Goal: Find specific page/section: Find specific page/section

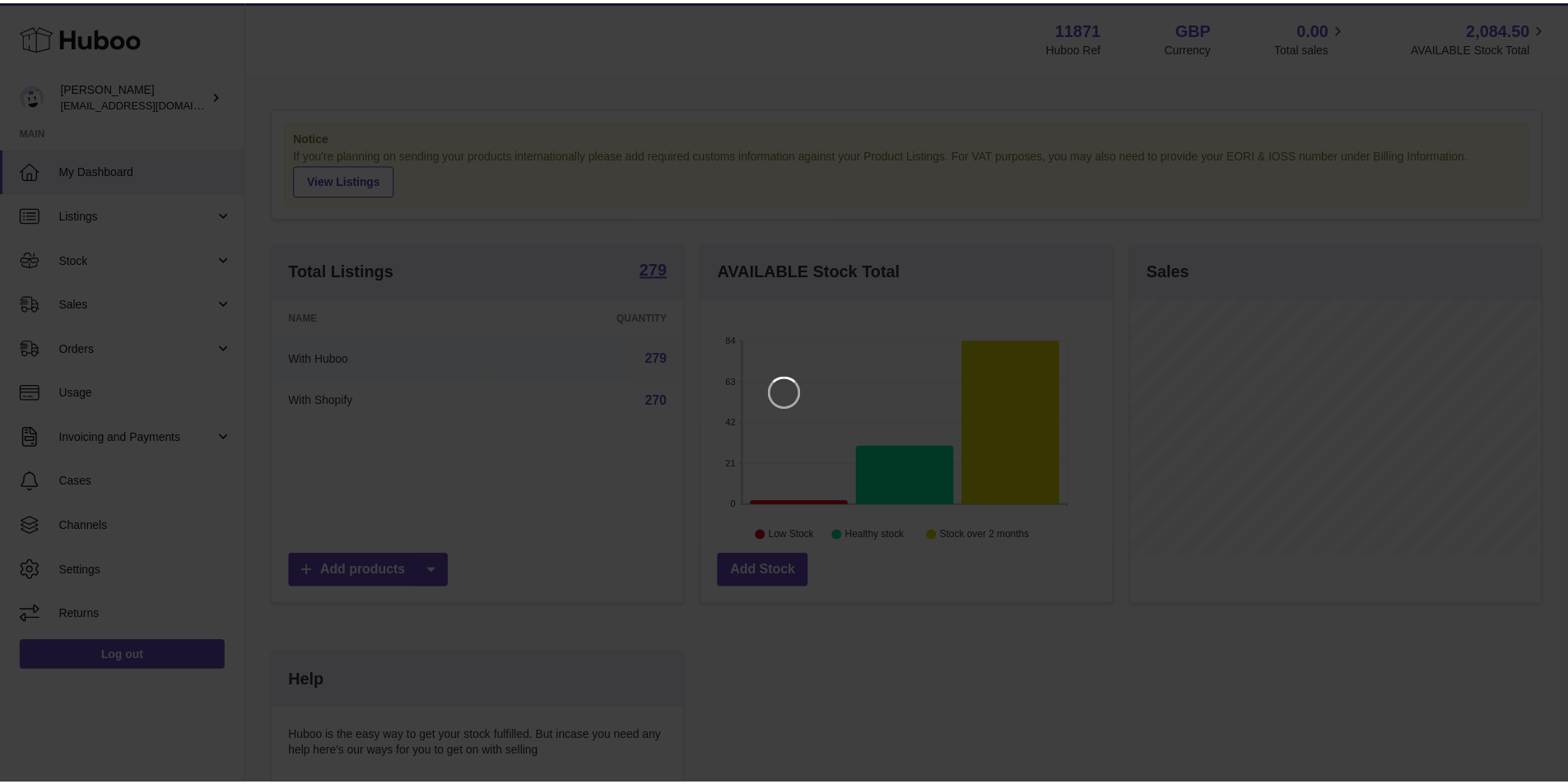
scroll to position [257, 415]
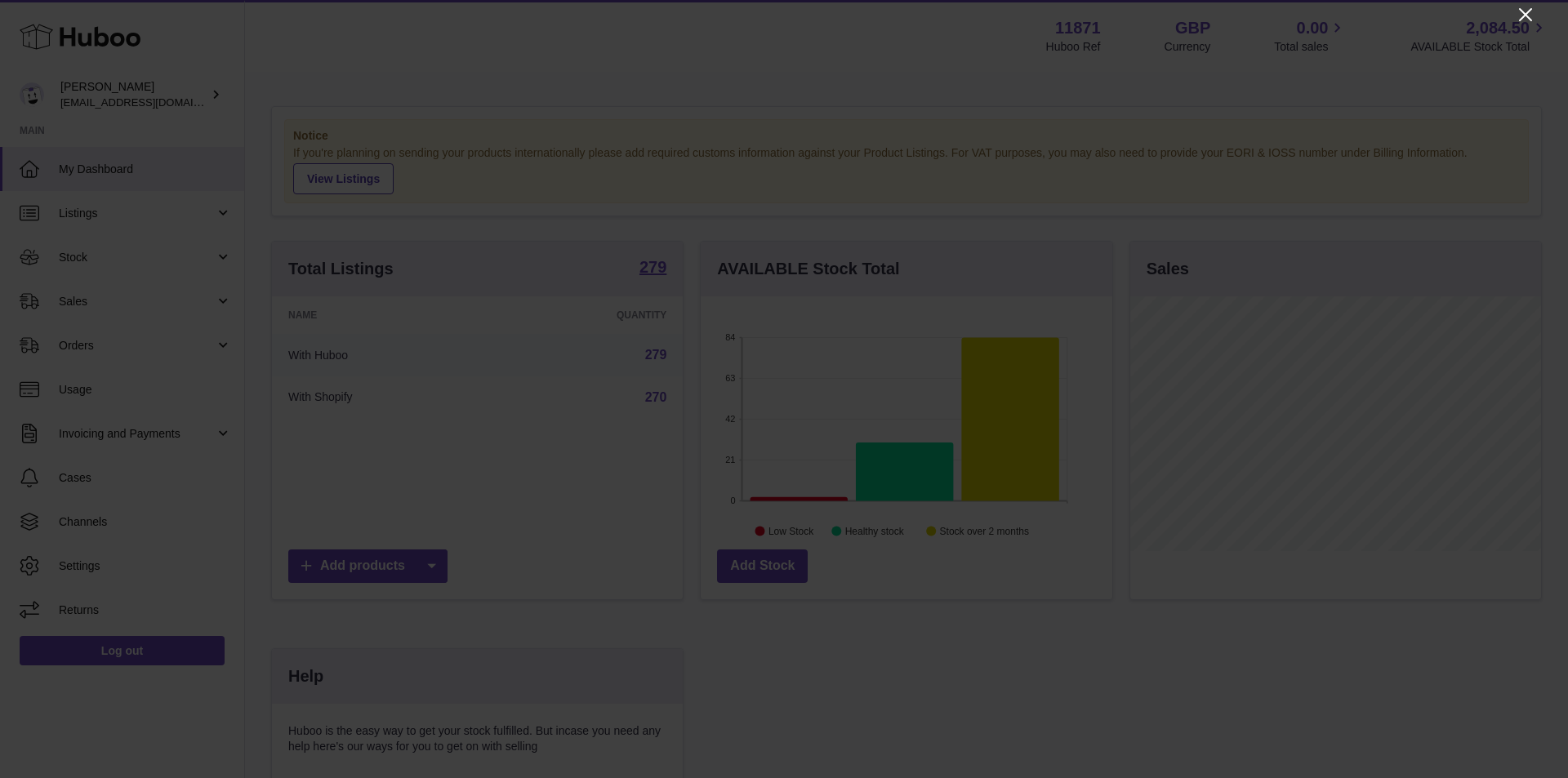
click at [1525, 12] on icon "Close" at bounding box center [1526, 14] width 20 height 20
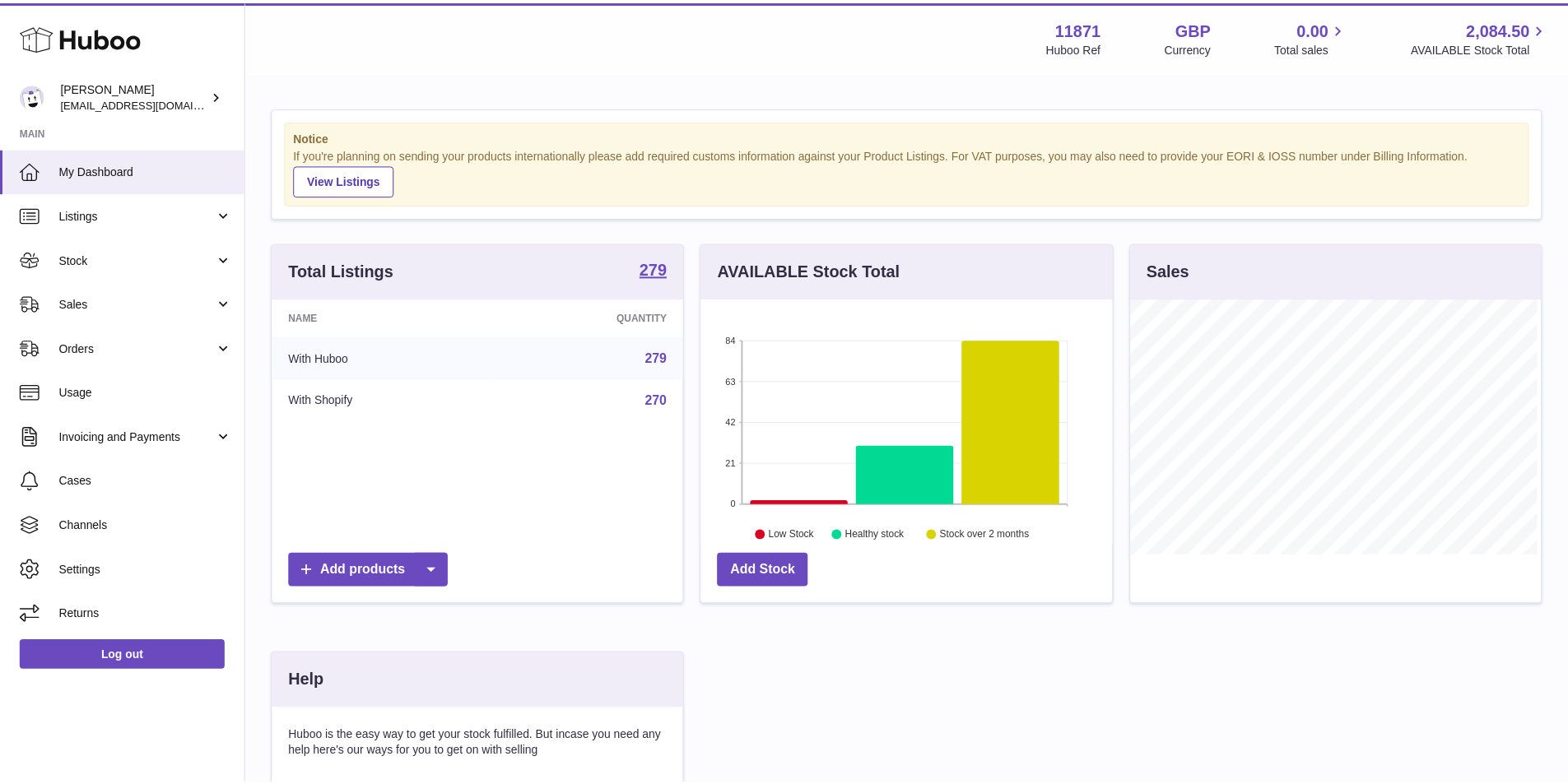
scroll to position [822479, 822801]
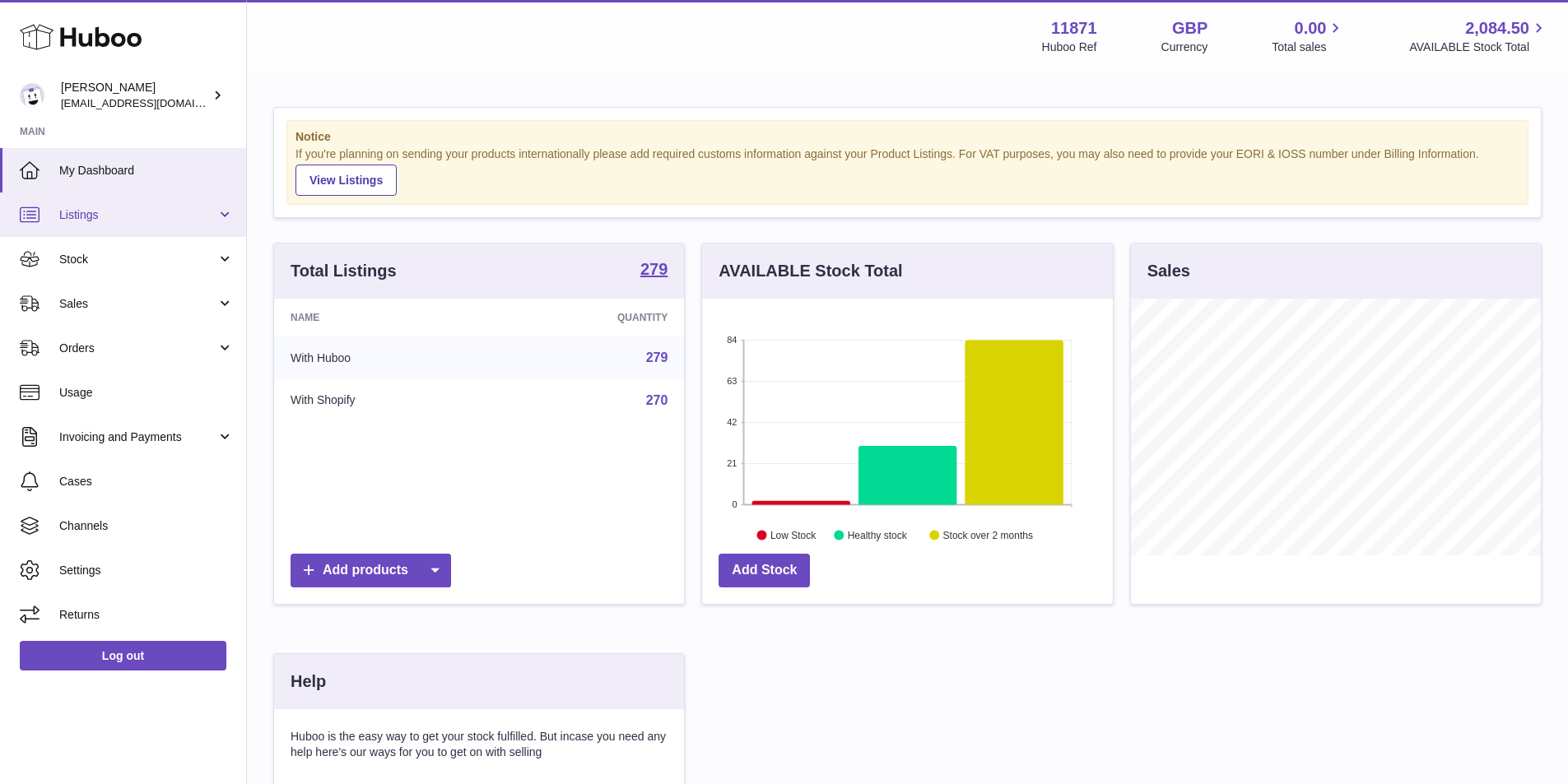
click at [93, 220] on span "Listings" at bounding box center [137, 214] width 157 height 15
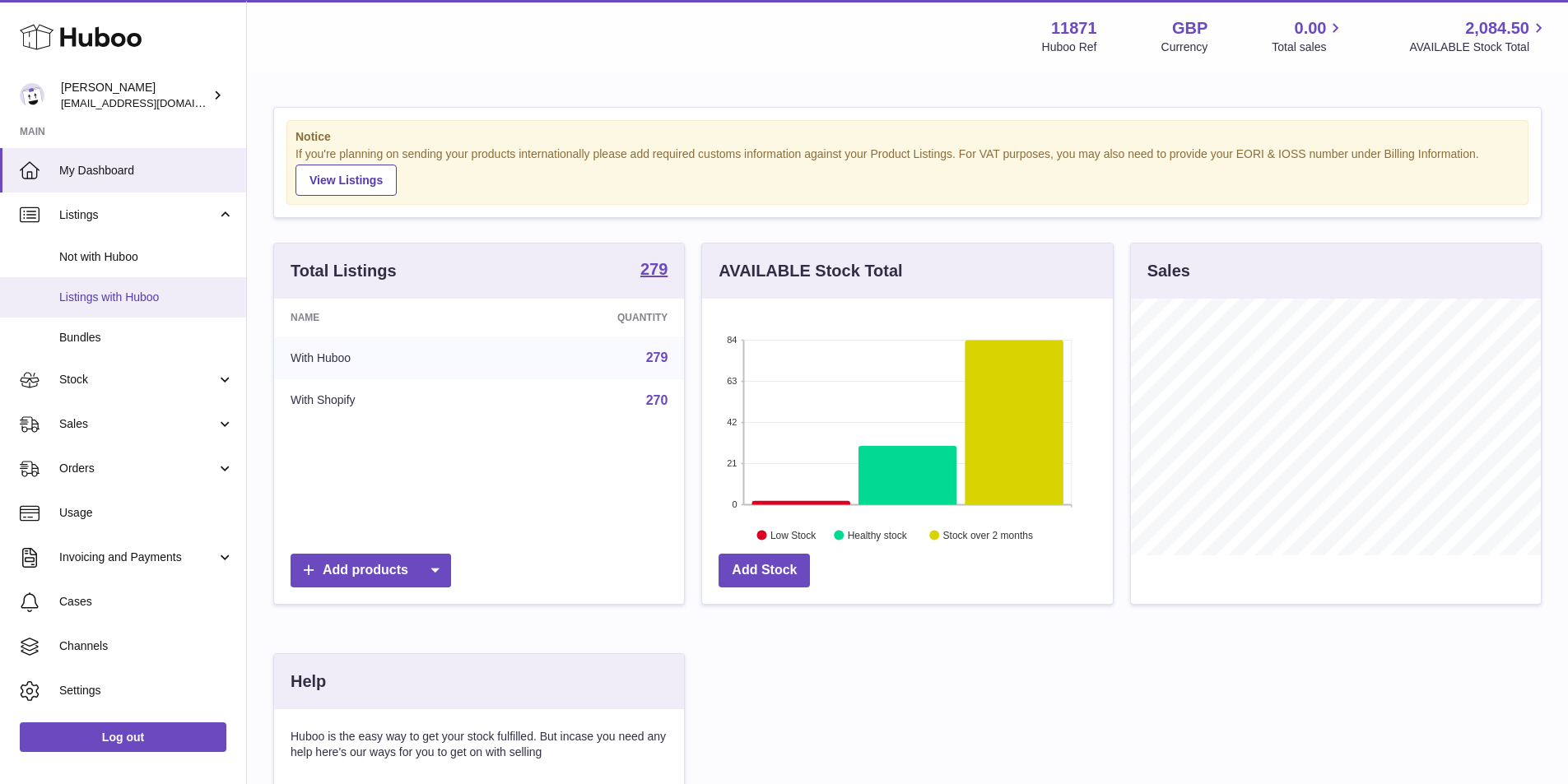
click at [114, 303] on span "Listings with Huboo" at bounding box center [146, 297] width 174 height 15
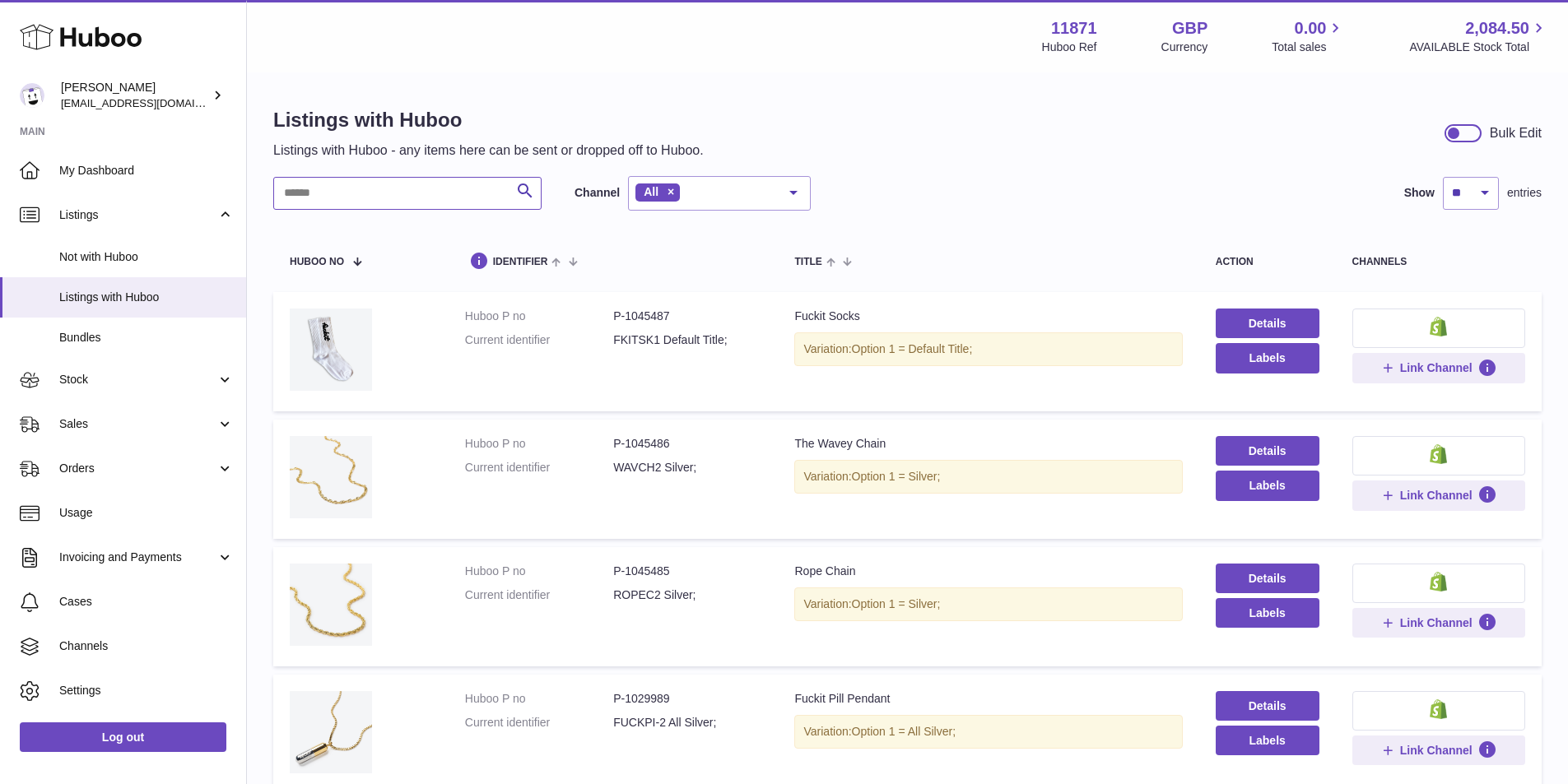
click at [408, 190] on input "text" at bounding box center [408, 193] width 269 height 33
click at [449, 194] on input "text" at bounding box center [408, 193] width 269 height 33
type input "*"
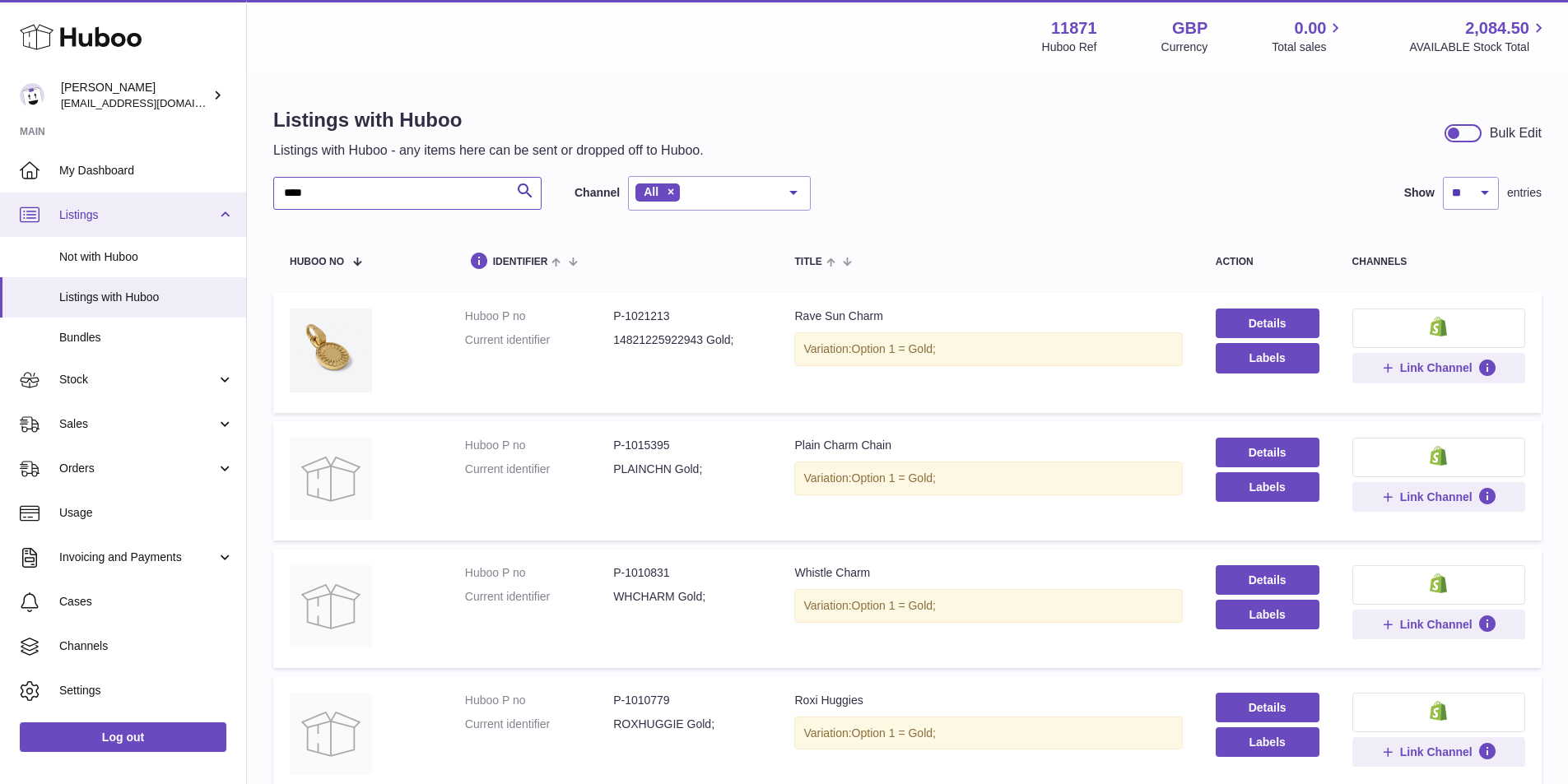
drag, startPoint x: 227, startPoint y: 193, endPoint x: 195, endPoint y: 192, distance: 32.0
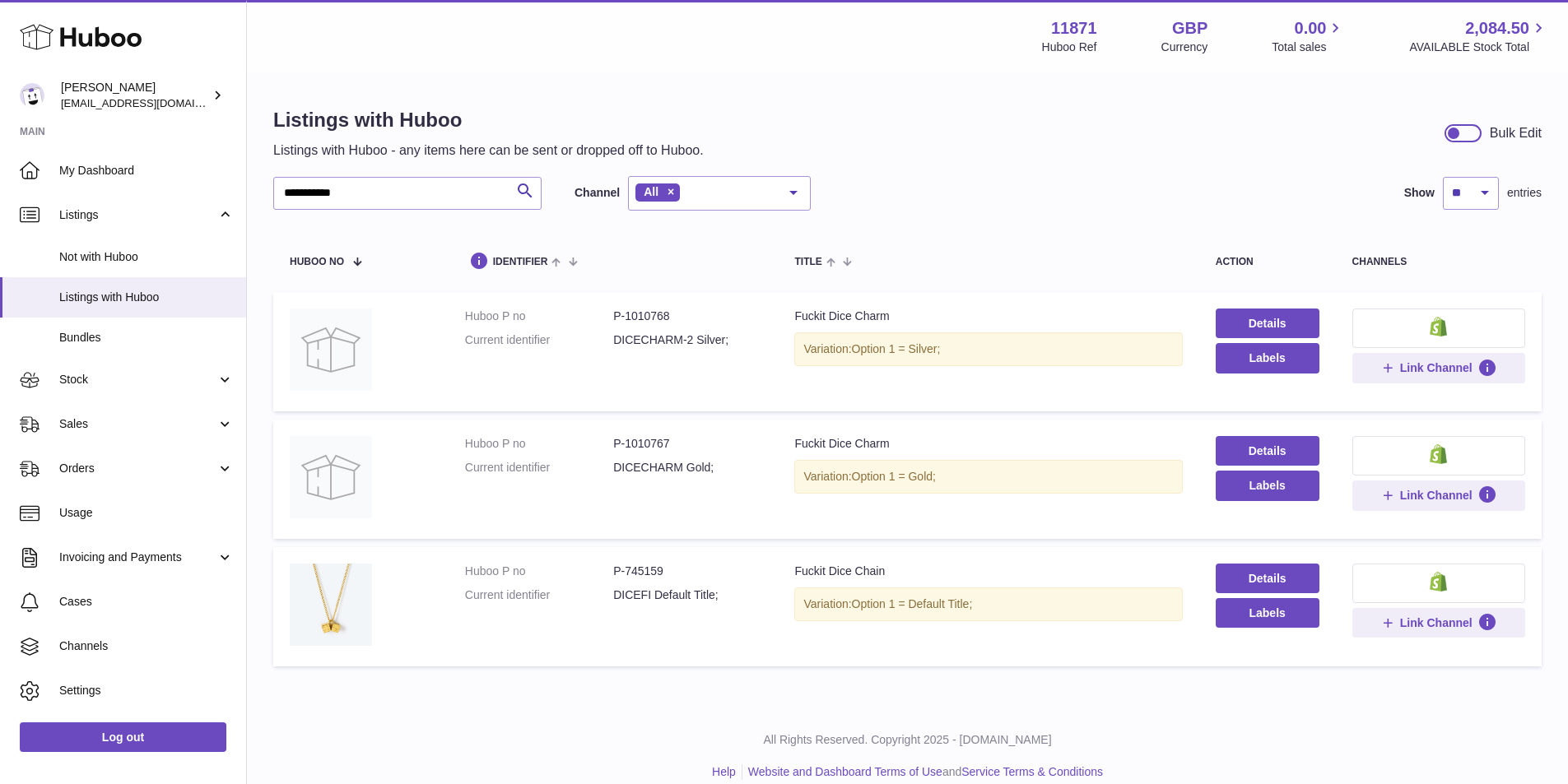
click at [624, 320] on dd "P-1010768" at bounding box center [686, 316] width 148 height 15
drag, startPoint x: 684, startPoint y: 445, endPoint x: 626, endPoint y: 446, distance: 58.0
click at [626, 446] on dd "P-1010767" at bounding box center [686, 444] width 148 height 15
copy dd "1010767"
drag, startPoint x: 432, startPoint y: 191, endPoint x: 128, endPoint y: 201, distance: 304.2
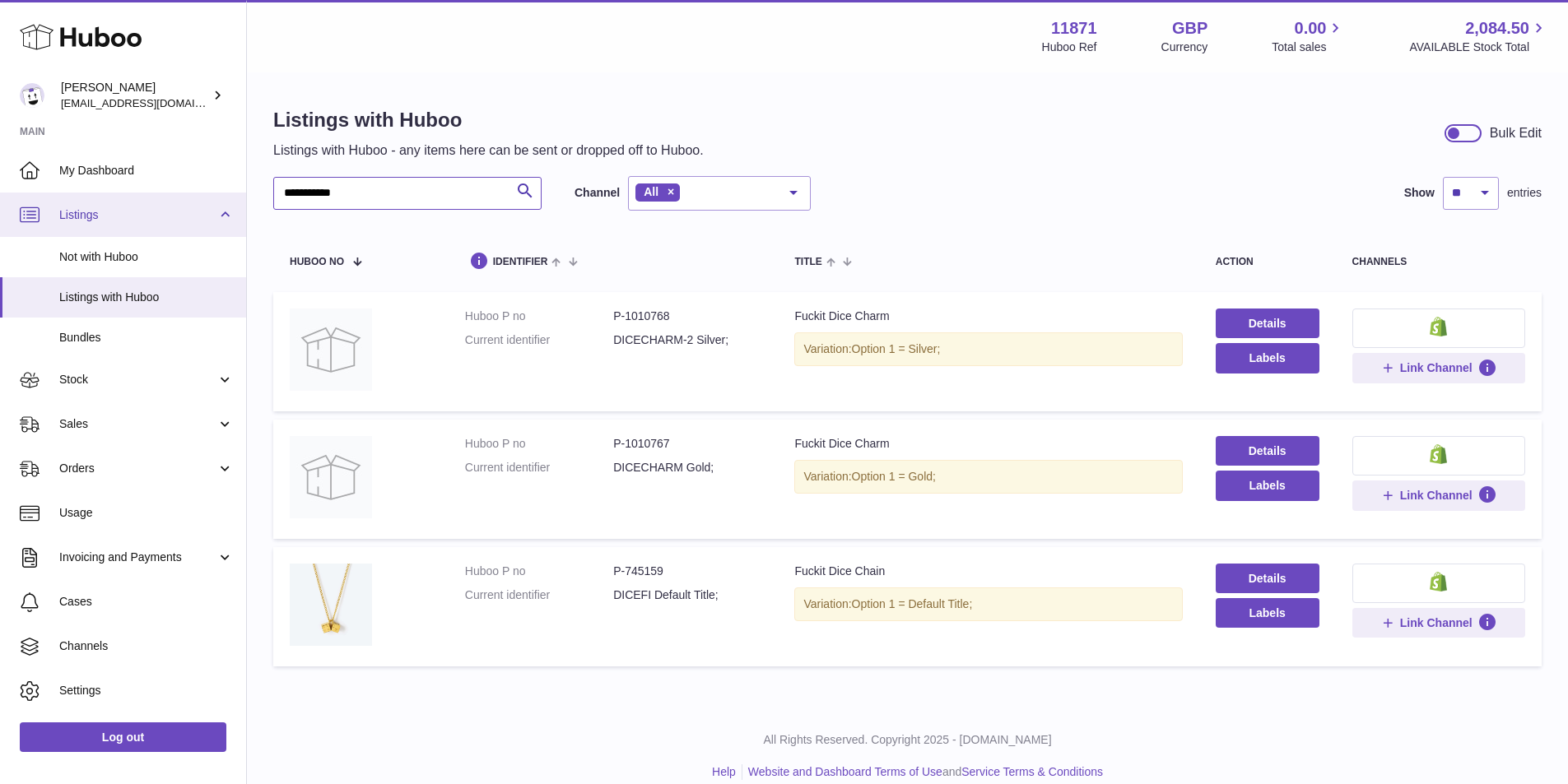
click at [128, 201] on div "**********" at bounding box center [784, 402] width 1568 height 805
drag, startPoint x: 678, startPoint y: 448, endPoint x: 625, endPoint y: 448, distance: 53.0
click at [625, 448] on dd "P-1010703" at bounding box center [686, 444] width 148 height 15
copy dd "1010703"
click at [419, 191] on input "**********" at bounding box center [408, 193] width 269 height 33
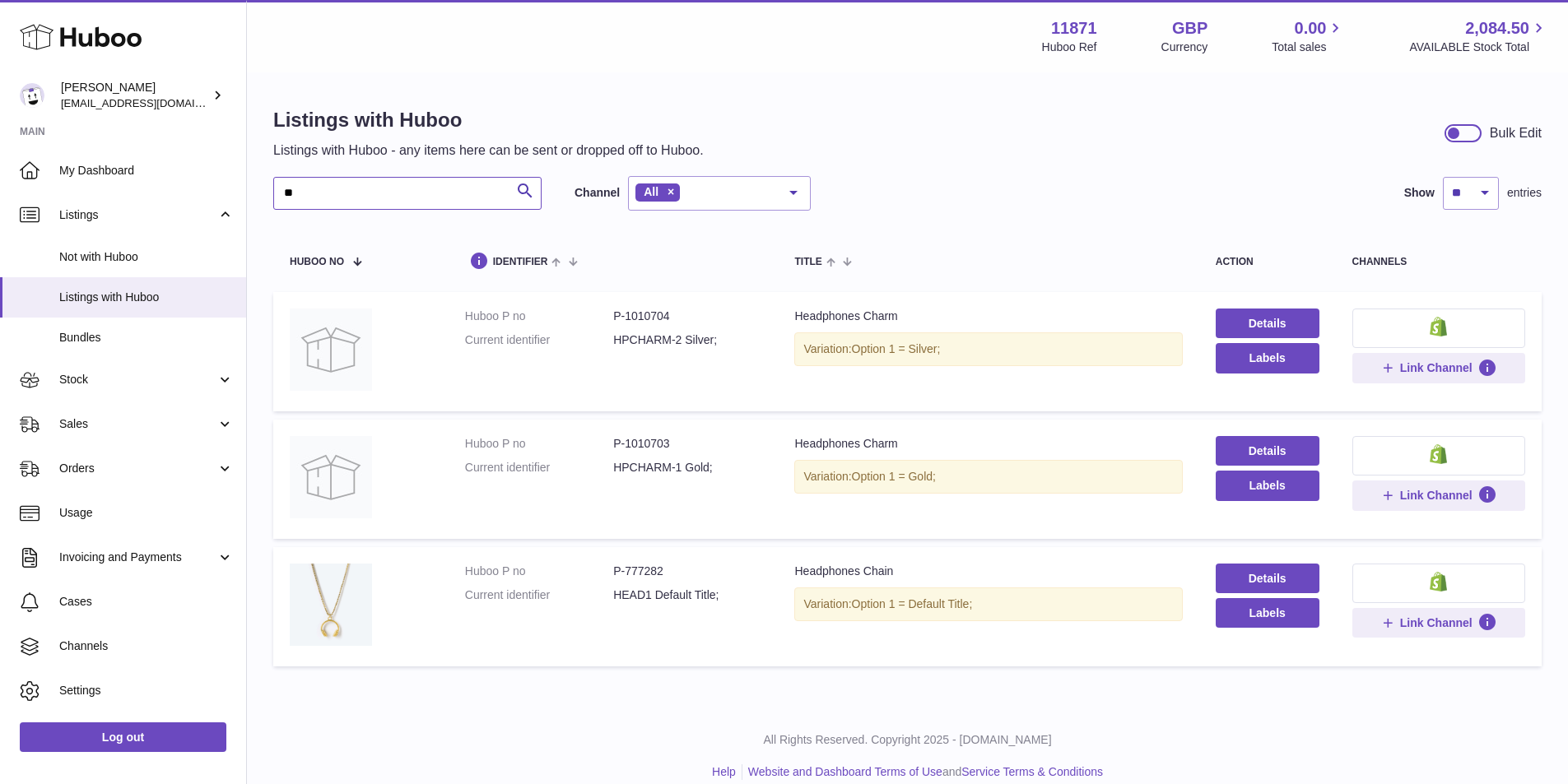
type input "*"
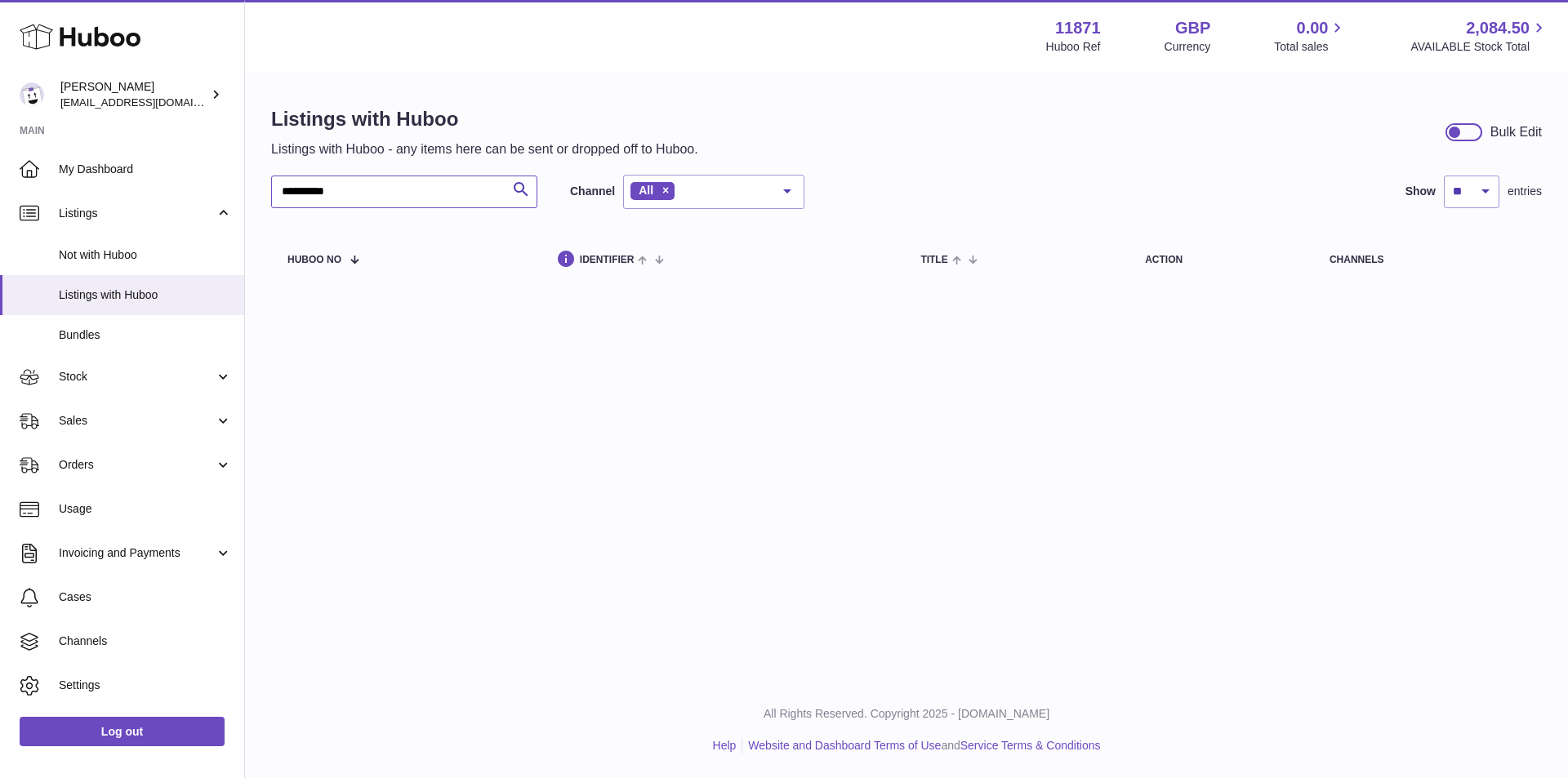
click at [320, 191] on input "*********" at bounding box center [404, 192] width 267 height 32
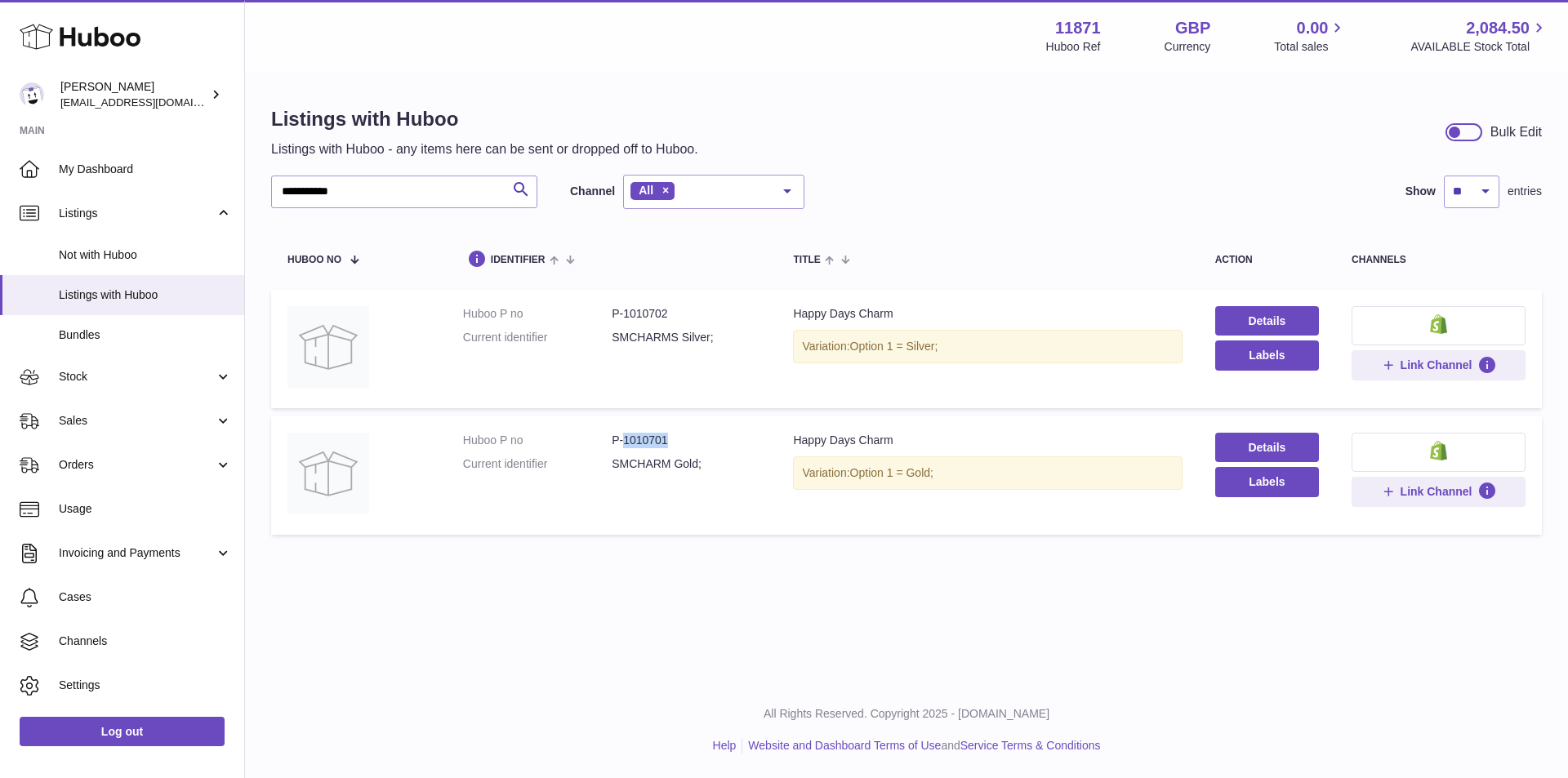
drag, startPoint x: 660, startPoint y: 437, endPoint x: 622, endPoint y: 442, distance: 38.3
click at [622, 442] on dd "P-1010701" at bounding box center [685, 440] width 149 height 15
copy dd "1010701"
drag, startPoint x: 244, startPoint y: 197, endPoint x: 135, endPoint y: 192, distance: 109.1
click at [148, 195] on div "**********" at bounding box center [784, 389] width 1568 height 778
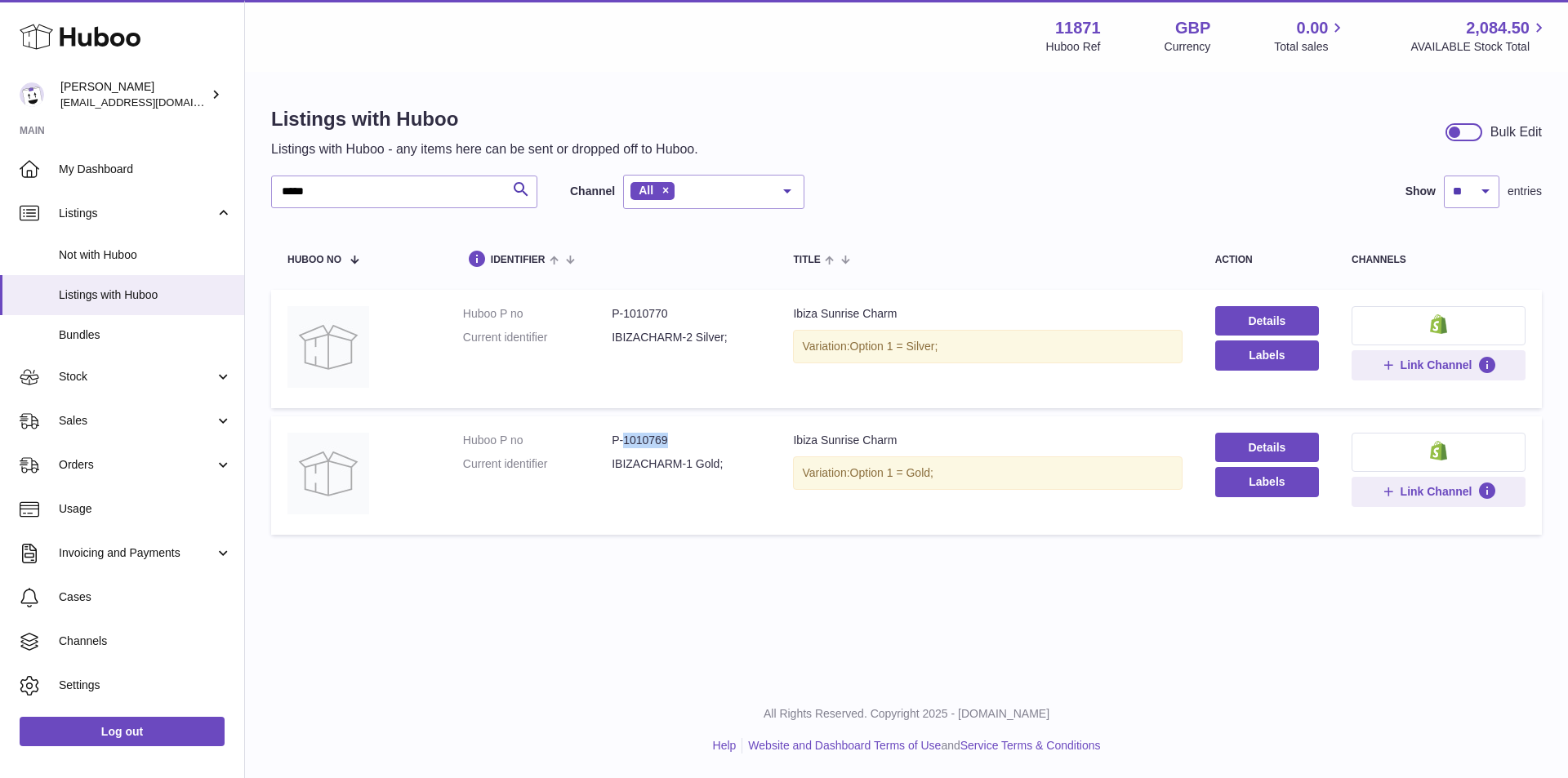
drag, startPoint x: 683, startPoint y: 444, endPoint x: 623, endPoint y: 447, distance: 60.1
click at [623, 447] on dd "P-1010769" at bounding box center [685, 440] width 149 height 15
copy dd "1010769"
click at [411, 197] on input "*****" at bounding box center [404, 192] width 267 height 32
type input "*"
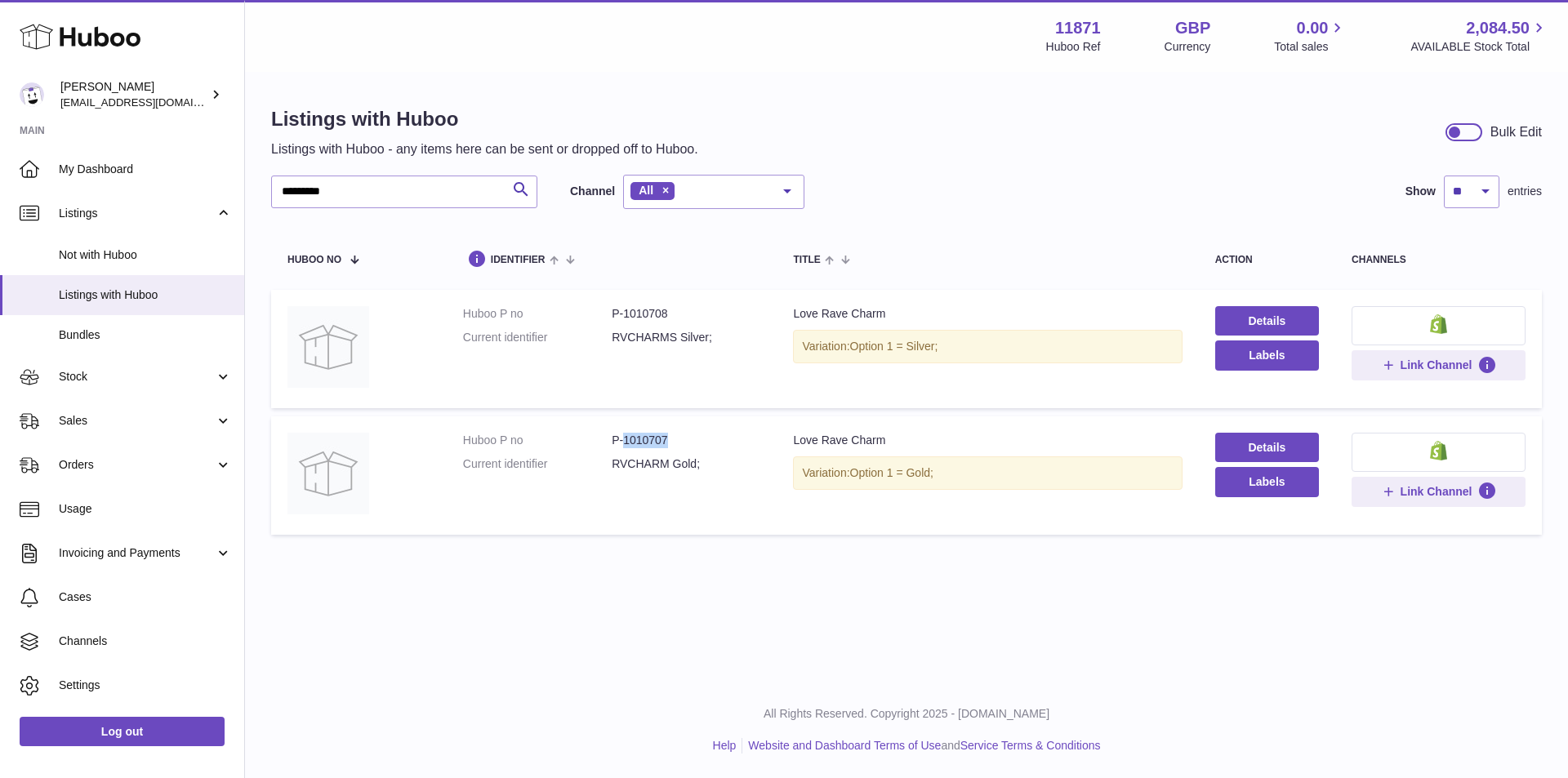
drag, startPoint x: 661, startPoint y: 441, endPoint x: 623, endPoint y: 443, distance: 38.1
click at [623, 443] on dd "P-1010707" at bounding box center [685, 440] width 149 height 15
click at [692, 439] on dd "P-1010707" at bounding box center [685, 440] width 149 height 15
drag, startPoint x: 664, startPoint y: 434, endPoint x: 621, endPoint y: 440, distance: 43.4
click at [621, 440] on dd "P-1010707" at bounding box center [685, 440] width 149 height 15
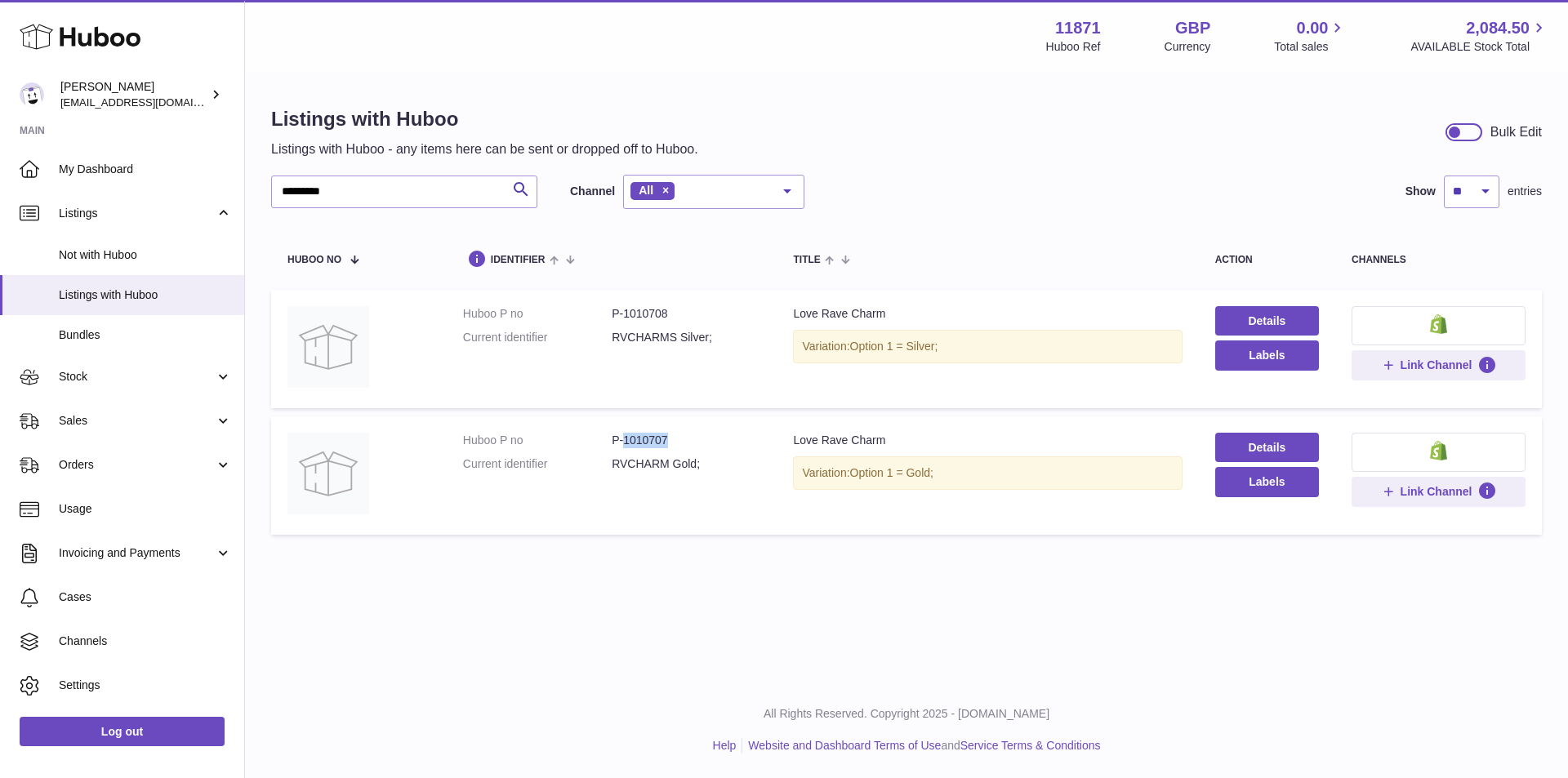
copy dd "1010707"
drag, startPoint x: 354, startPoint y: 189, endPoint x: 169, endPoint y: 161, distance: 187.1
click at [170, 165] on div "Huboo [PERSON_NAME] [EMAIL_ADDRESS][DOMAIN_NAME] Main My Dashboard Listings Not…" at bounding box center [784, 389] width 1568 height 778
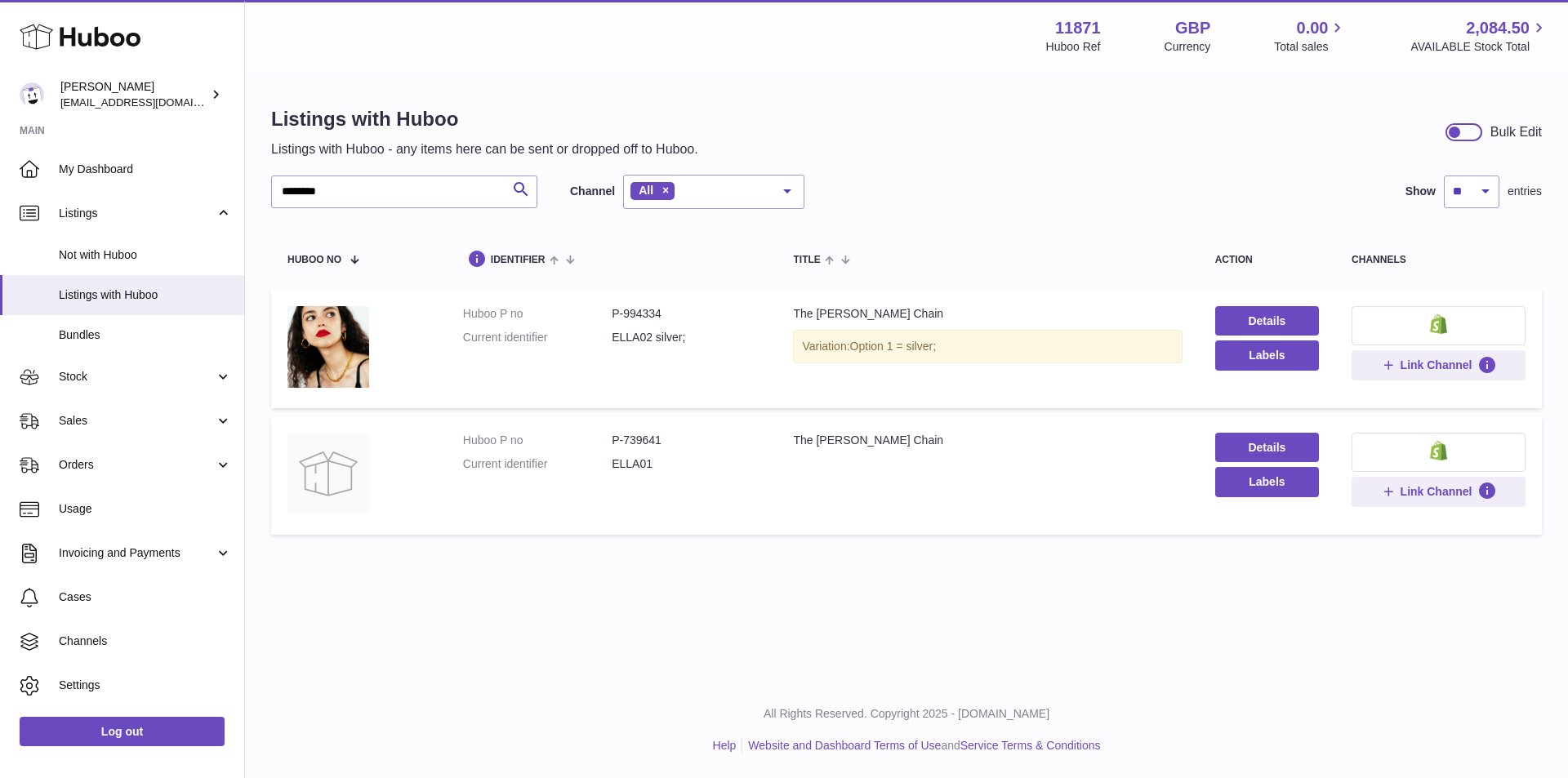
click at [661, 425] on td "Huboo P no P-739641 Current identifier ELLA01" at bounding box center [612, 475] width 331 height 118
drag, startPoint x: 667, startPoint y: 442, endPoint x: 622, endPoint y: 442, distance: 45.0
click at [623, 442] on dd "P-739641" at bounding box center [685, 440] width 149 height 15
copy dd "739641"
drag, startPoint x: 429, startPoint y: 197, endPoint x: 161, endPoint y: 214, distance: 268.5
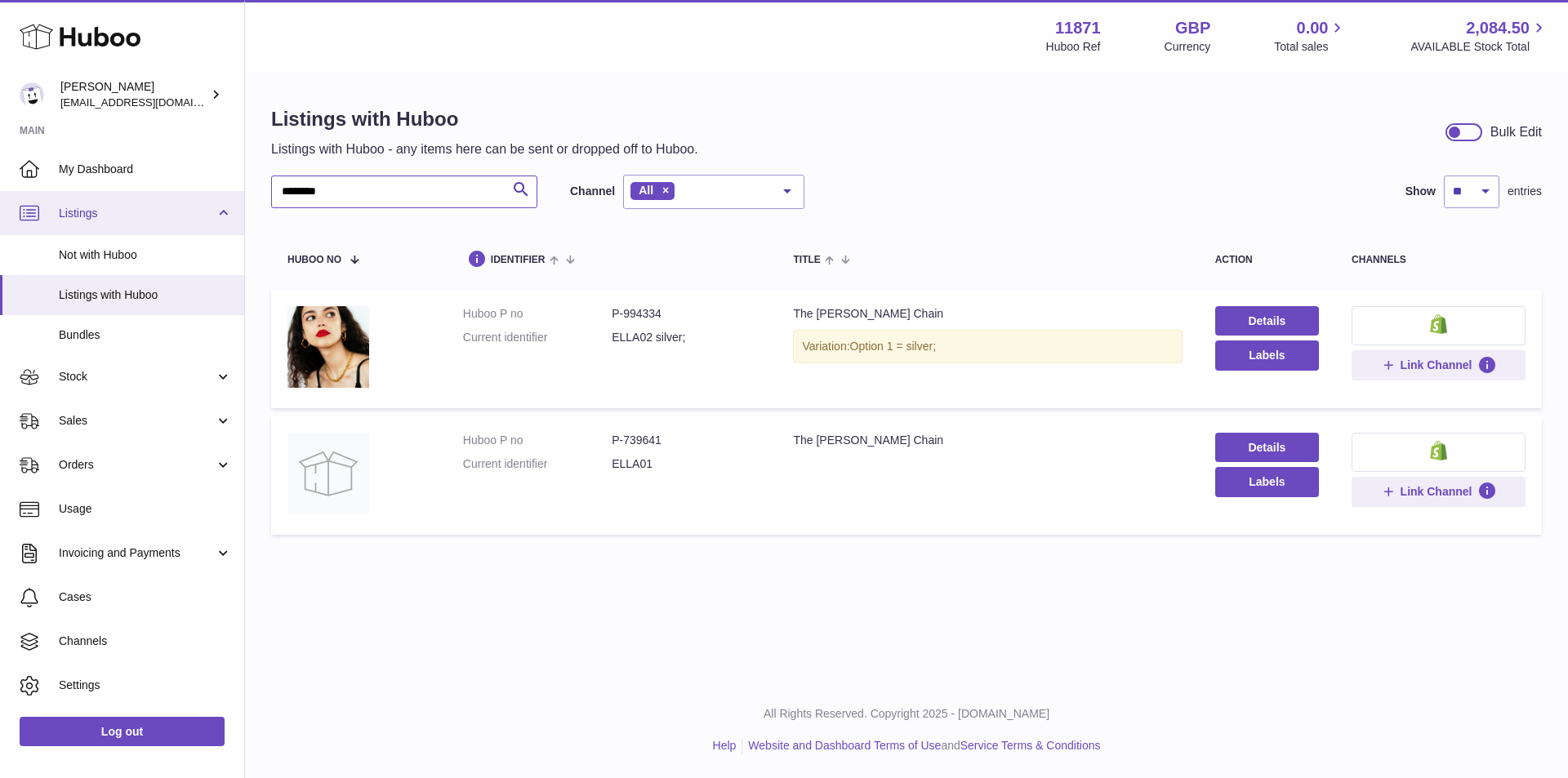
click at [161, 214] on div "Huboo [PERSON_NAME] [EMAIL_ADDRESS][DOMAIN_NAME] Main My Dashboard Listings Not…" at bounding box center [784, 389] width 1568 height 778
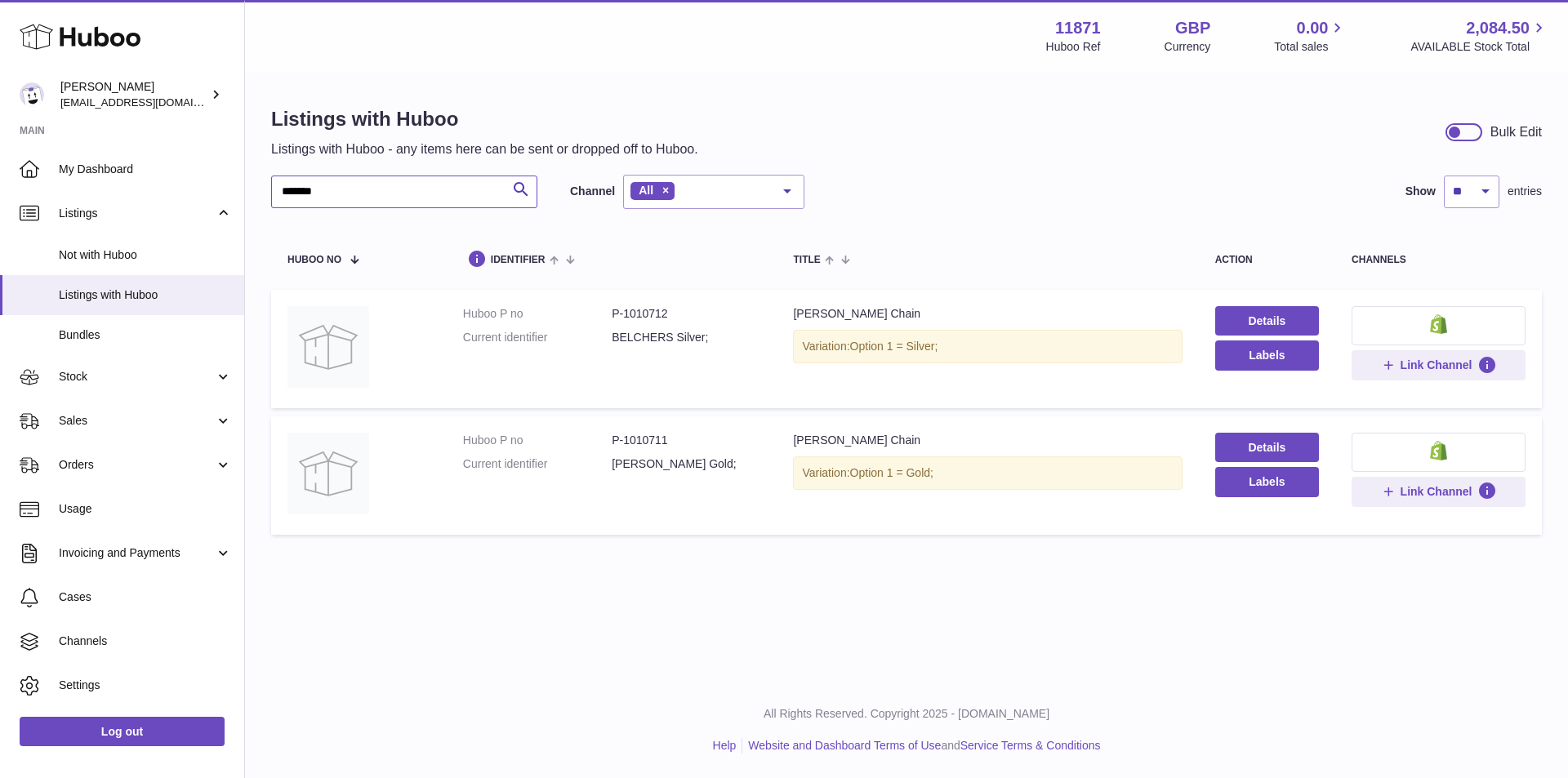
type input "*******"
drag, startPoint x: 683, startPoint y: 443, endPoint x: 623, endPoint y: 450, distance: 60.4
click at [623, 450] on dl "Huboo P no P-1010711 Current identifier [PERSON_NAME] Gold;" at bounding box center [612, 457] width 298 height 48
copy dd "1010711"
